Goal: Task Accomplishment & Management: Use online tool/utility

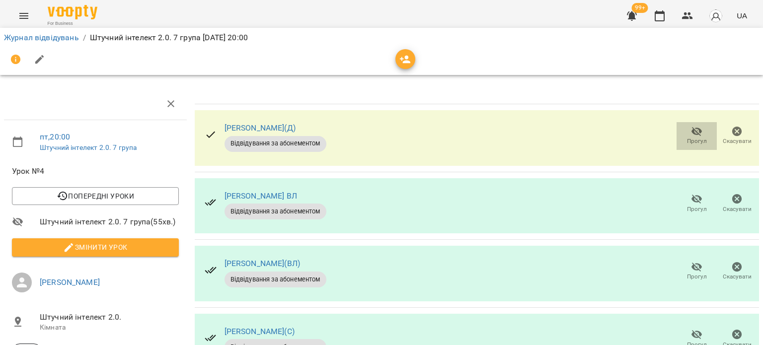
click at [694, 129] on icon "button" at bounding box center [697, 132] width 12 height 12
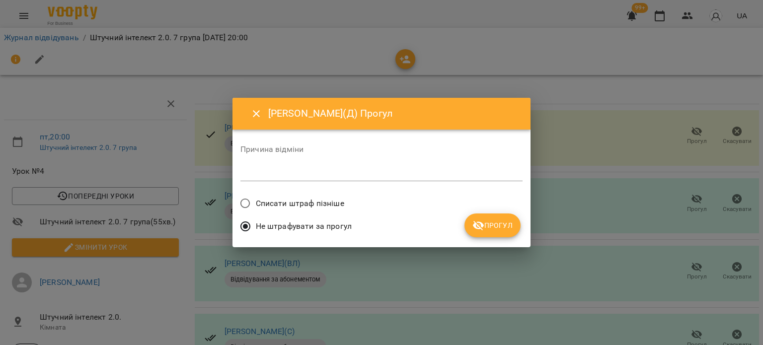
click at [335, 199] on span "Списати штраф пізніше" at bounding box center [300, 204] width 88 height 12
click at [497, 222] on span "Прогул" at bounding box center [492, 225] width 40 height 12
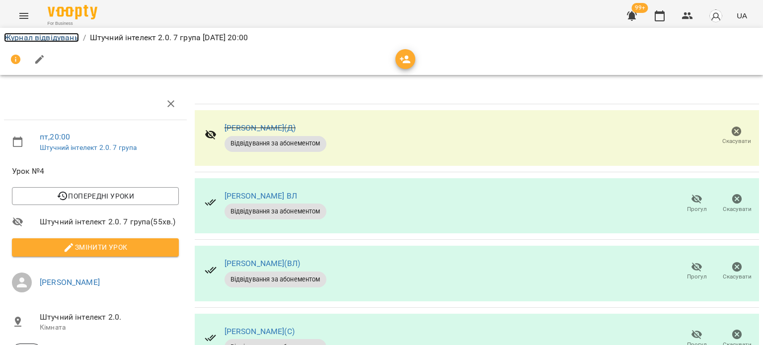
click at [56, 40] on link "Журнал відвідувань" at bounding box center [41, 37] width 75 height 9
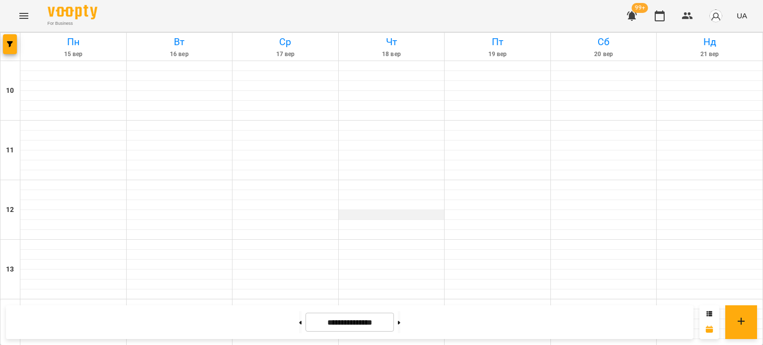
scroll to position [534, 0]
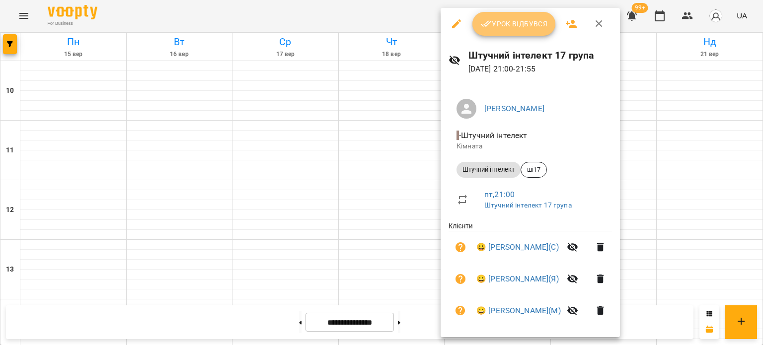
click at [510, 31] on button "Урок відбувся" at bounding box center [513, 24] width 83 height 24
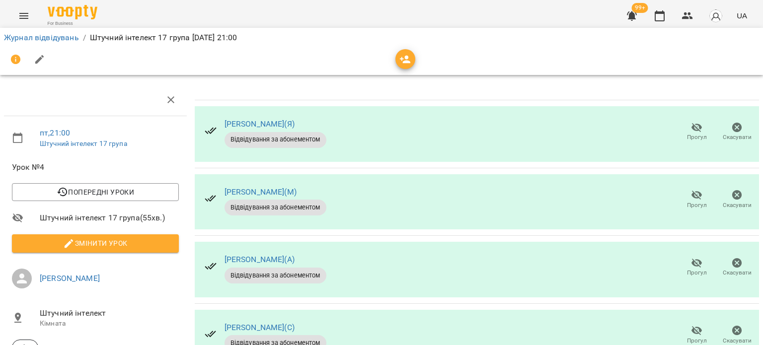
scroll to position [316, 0]
